Goal: Transaction & Acquisition: Book appointment/travel/reservation

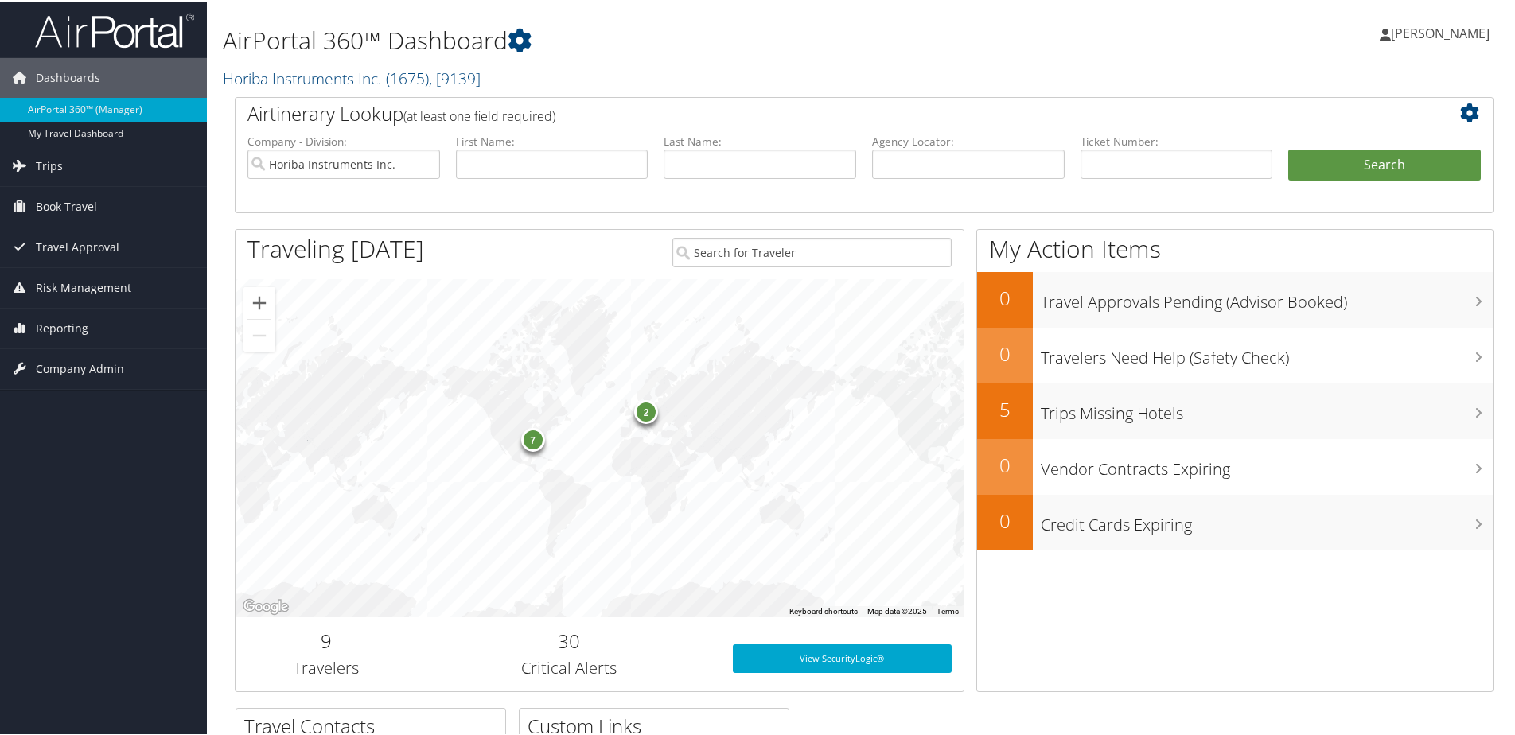
click at [645, 419] on div "2" at bounding box center [646, 411] width 24 height 24
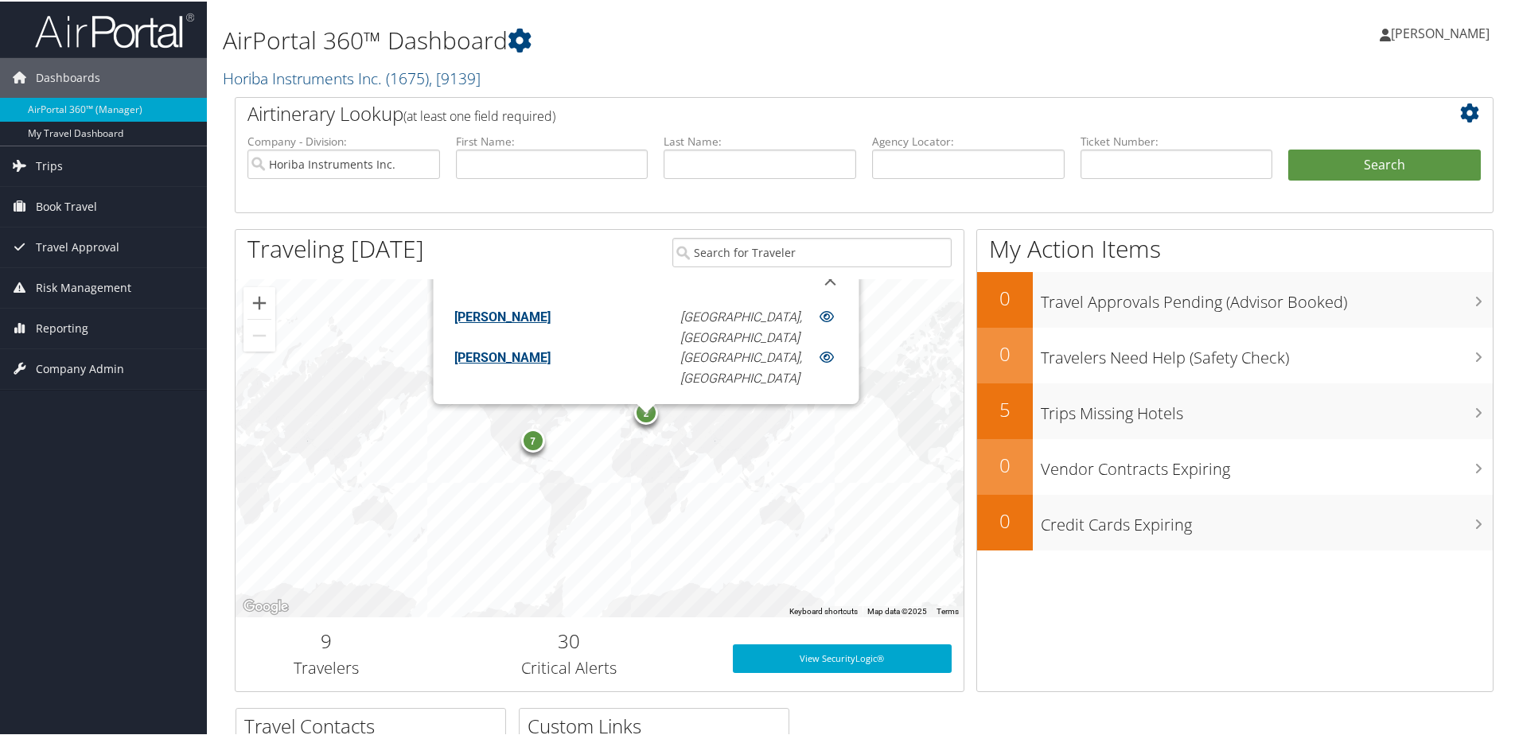
click at [645, 419] on div "2" at bounding box center [646, 411] width 24 height 24
click at [1293, 54] on div "Sharon Spieth Sharon Spieth My Settings Travel Agency Contacts View Travel Prof…" at bounding box center [1267, 38] width 507 height 61
click at [1214, 44] on div "Sharon Spieth Sharon Spieth My Settings Travel Agency Contacts View Travel Prof…" at bounding box center [1267, 38] width 507 height 61
click at [811, 286] on button "Close" at bounding box center [830, 278] width 38 height 38
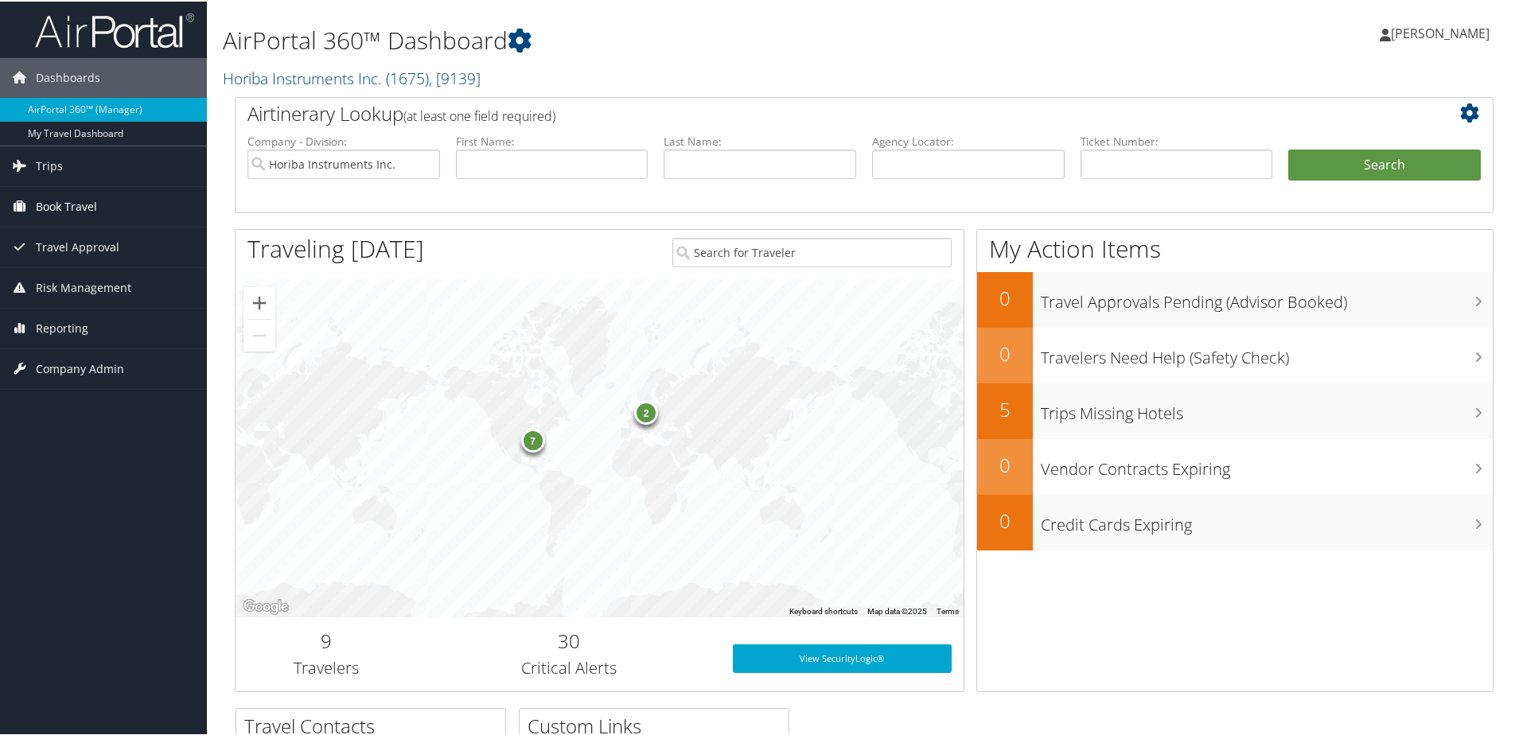
click at [56, 206] on span "Book Travel" at bounding box center [66, 205] width 61 height 40
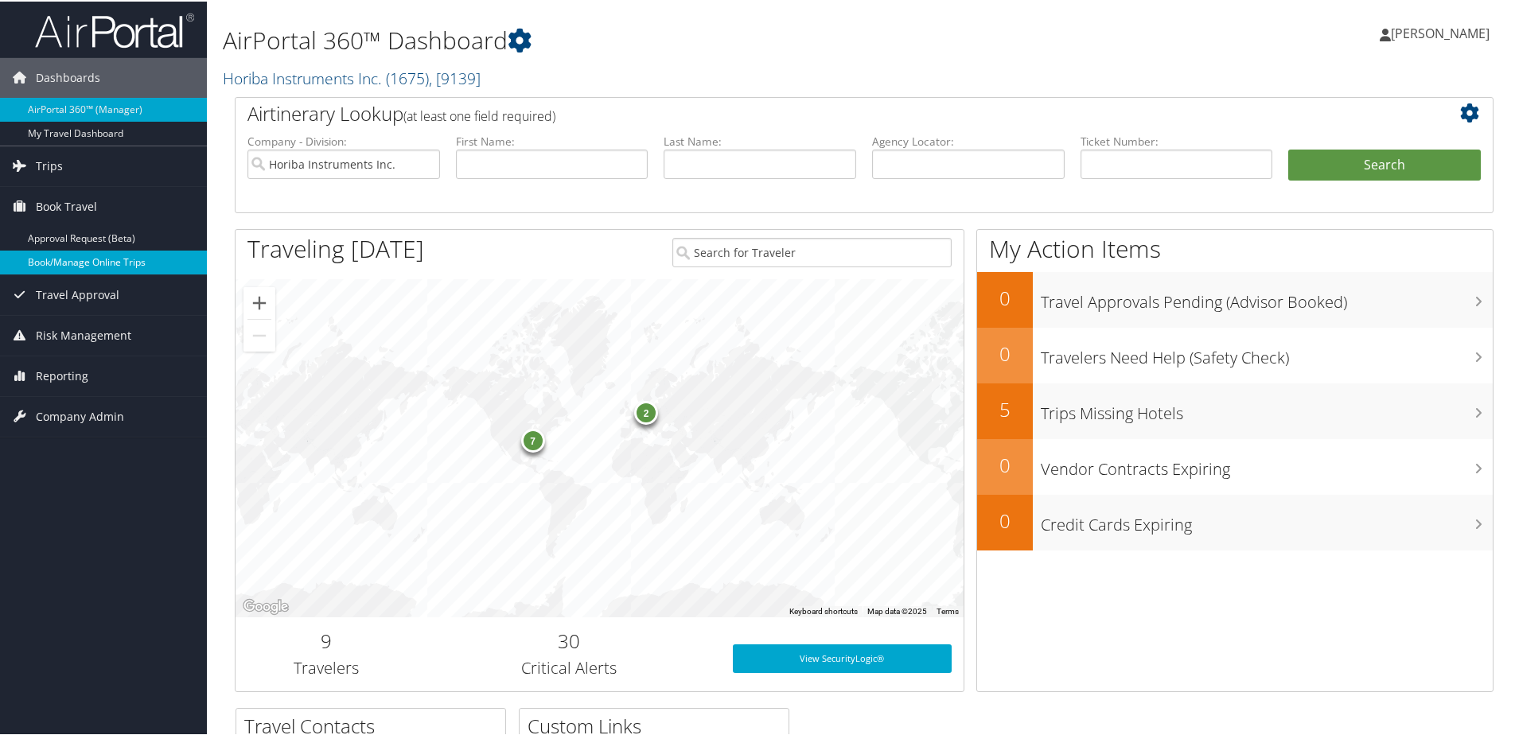
click at [64, 267] on link "Book/Manage Online Trips" at bounding box center [103, 261] width 207 height 24
